Goal: Navigation & Orientation: Go to known website

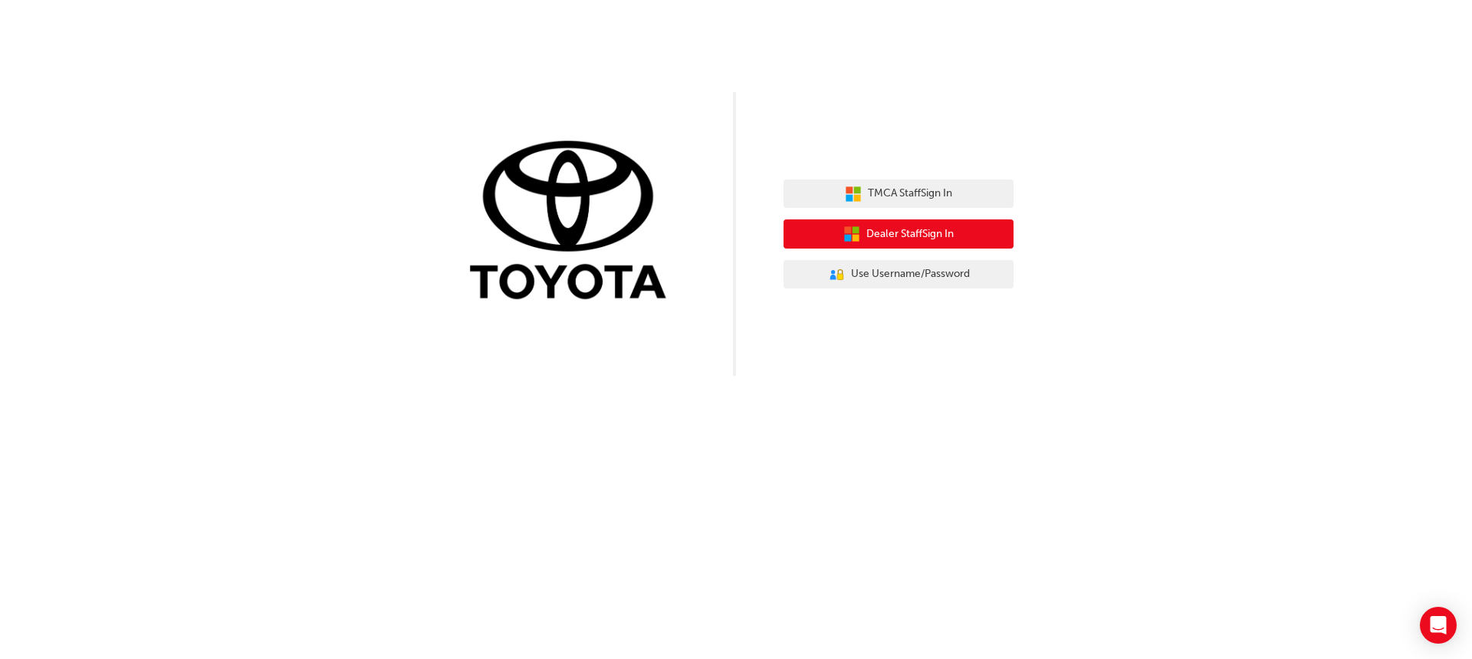
click at [901, 233] on span "Dealer Staff Sign In" at bounding box center [909, 234] width 87 height 18
